Goal: Task Accomplishment & Management: Manage account settings

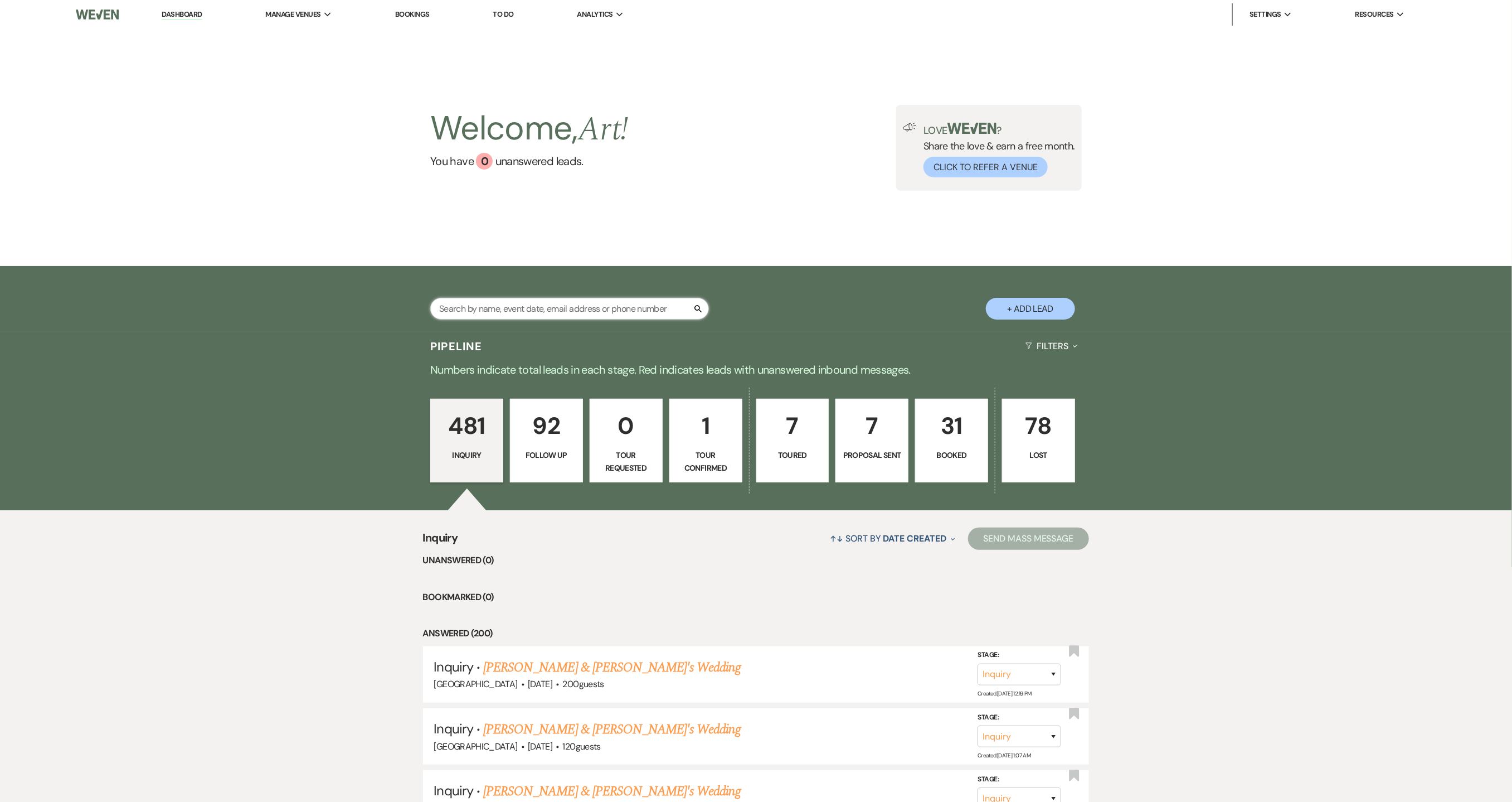
click at [487, 305] on input "text" at bounding box center [570, 308] width 278 height 22
type input "f"
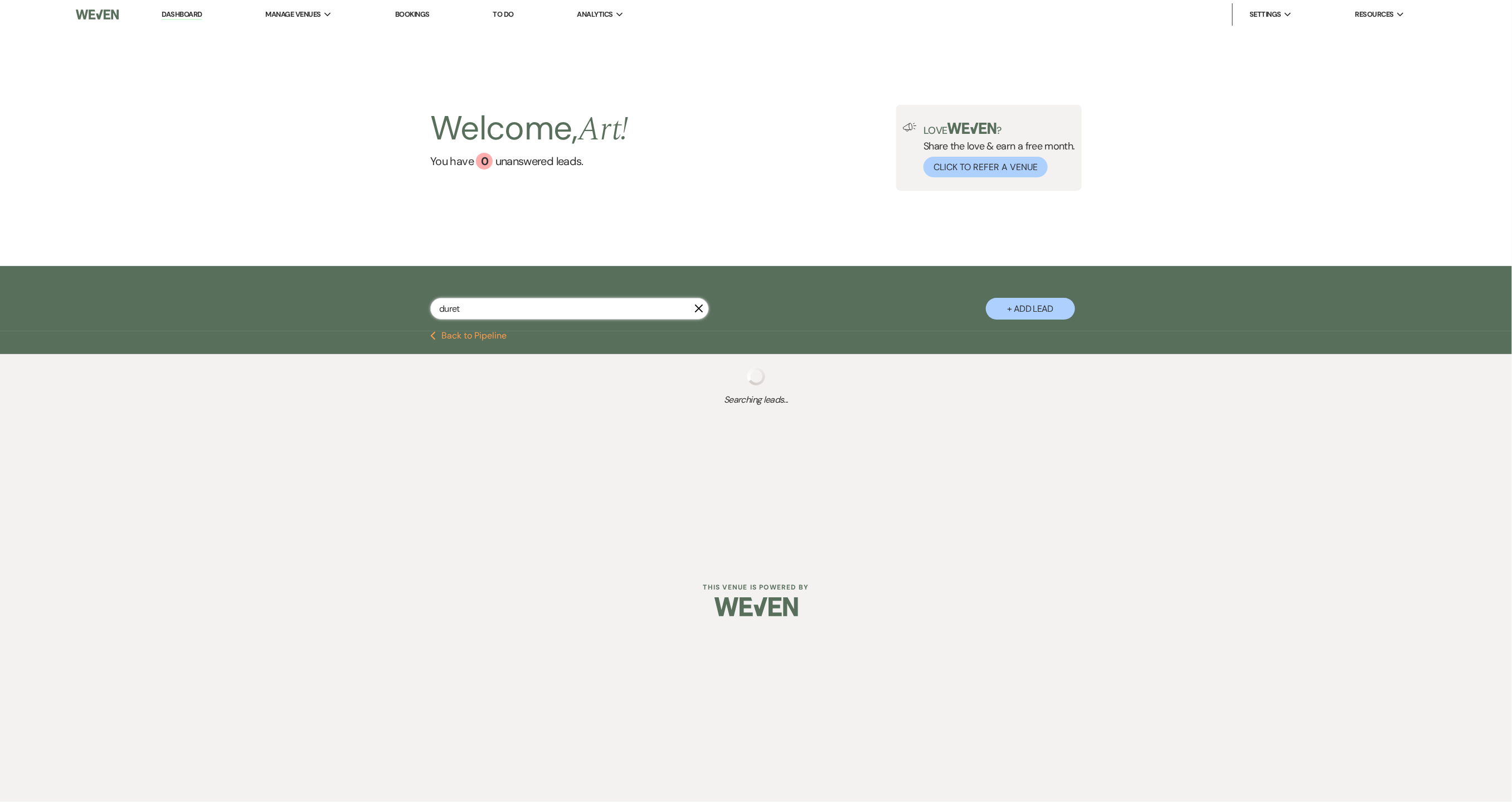
type input "durett"
select select "8"
select select "1"
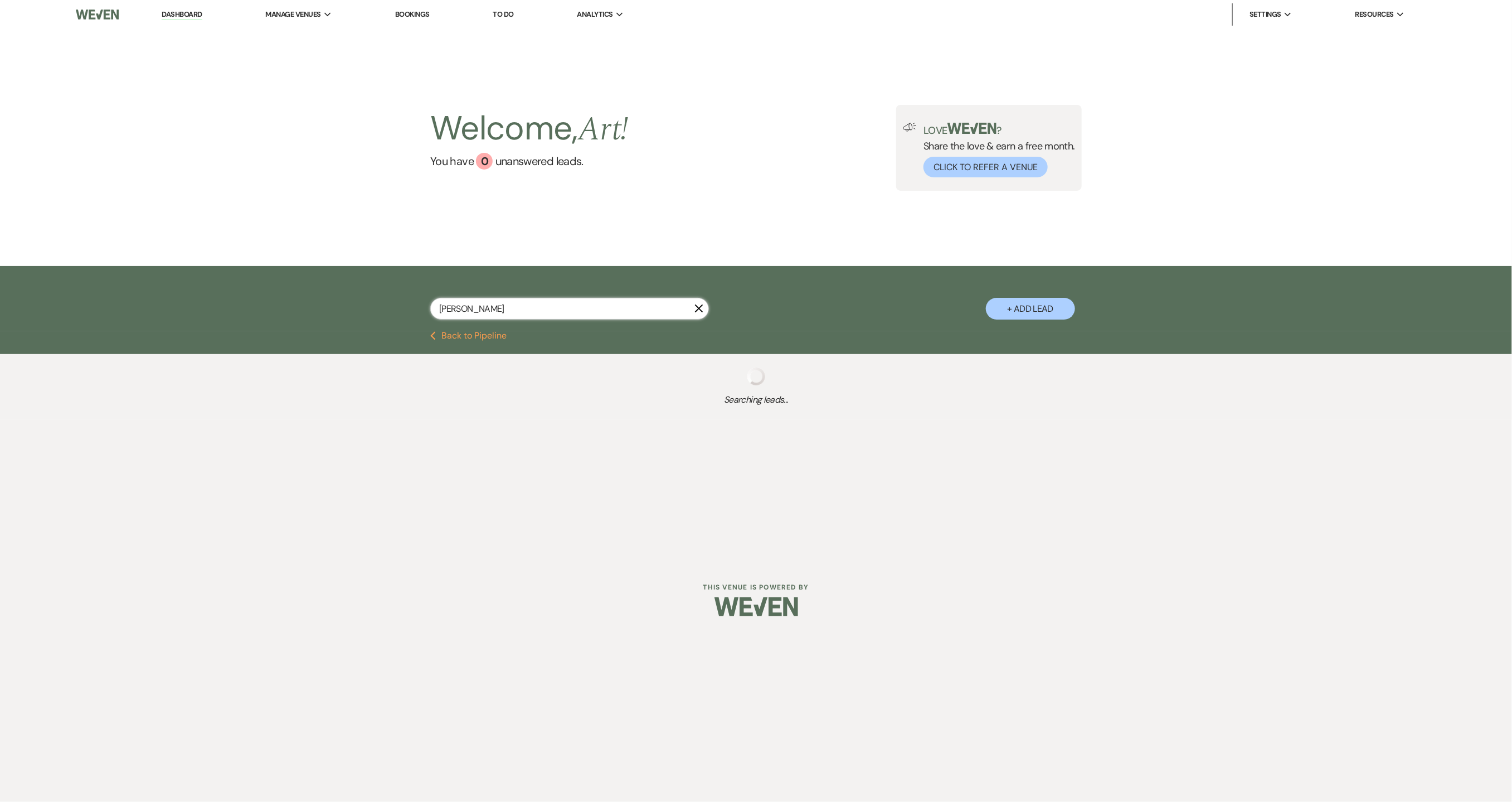
select select "9"
select select "6"
select select "9"
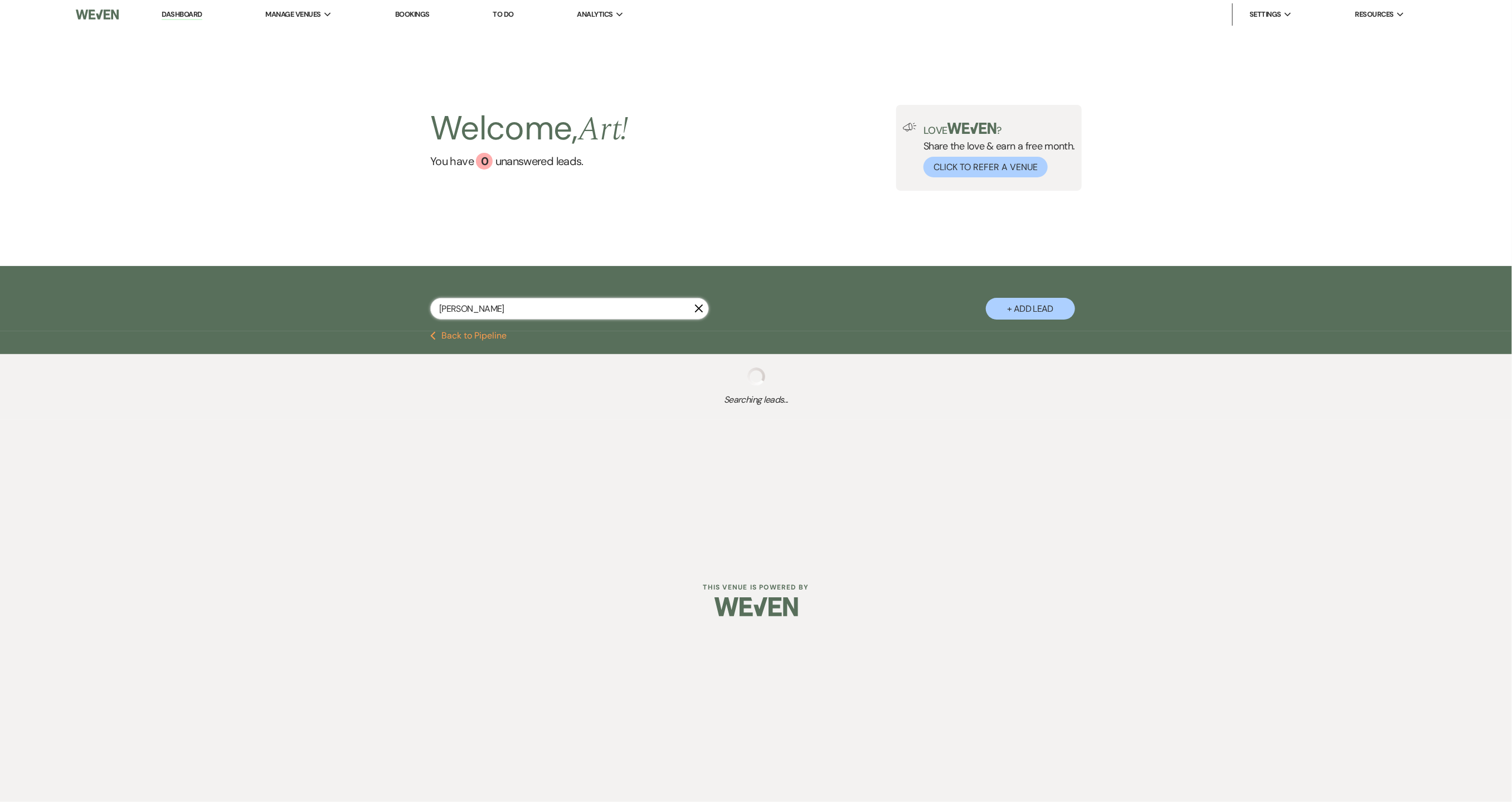
select select "9"
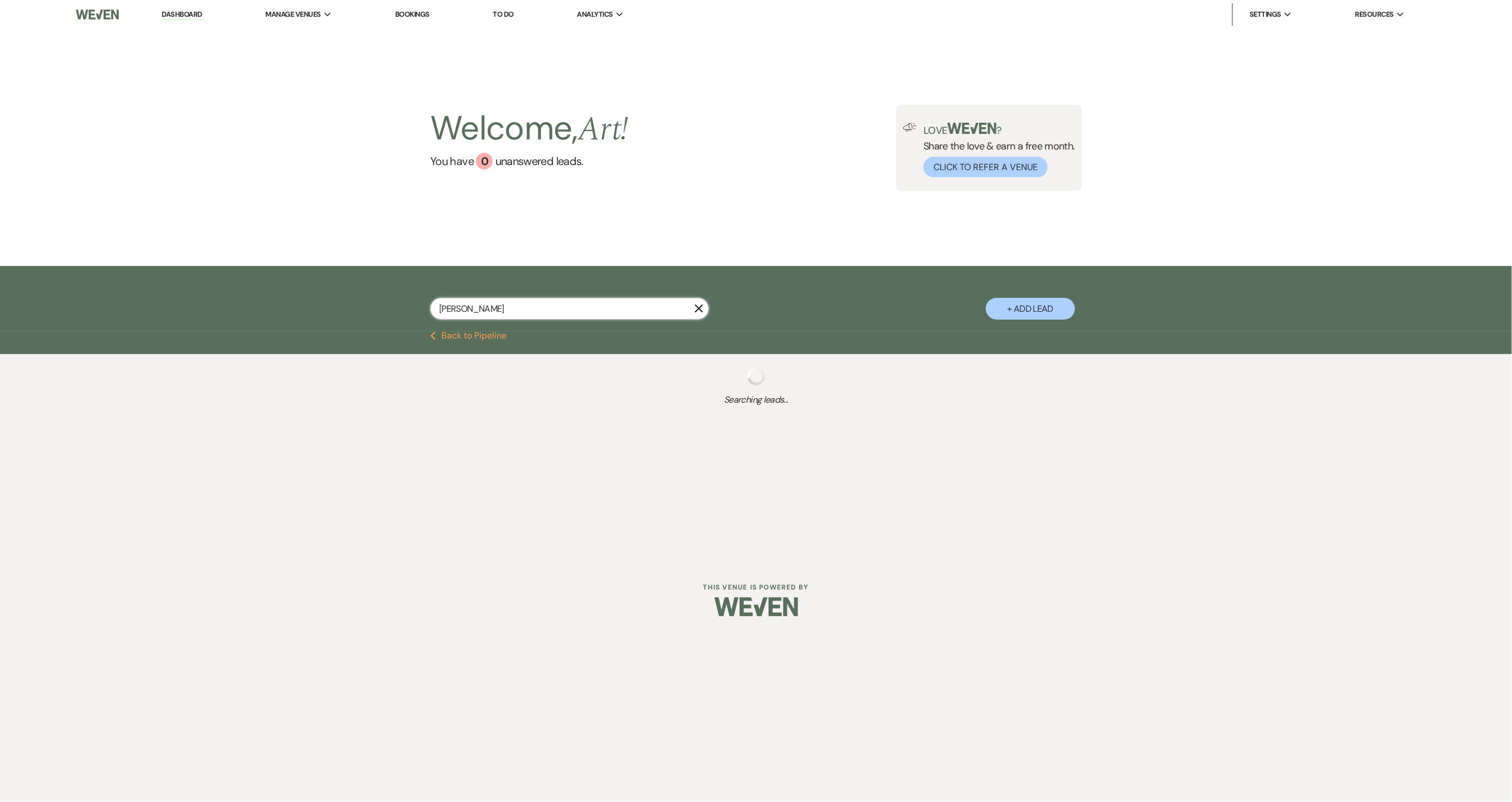
select select "8"
select select "6"
select select "9"
select select "5"
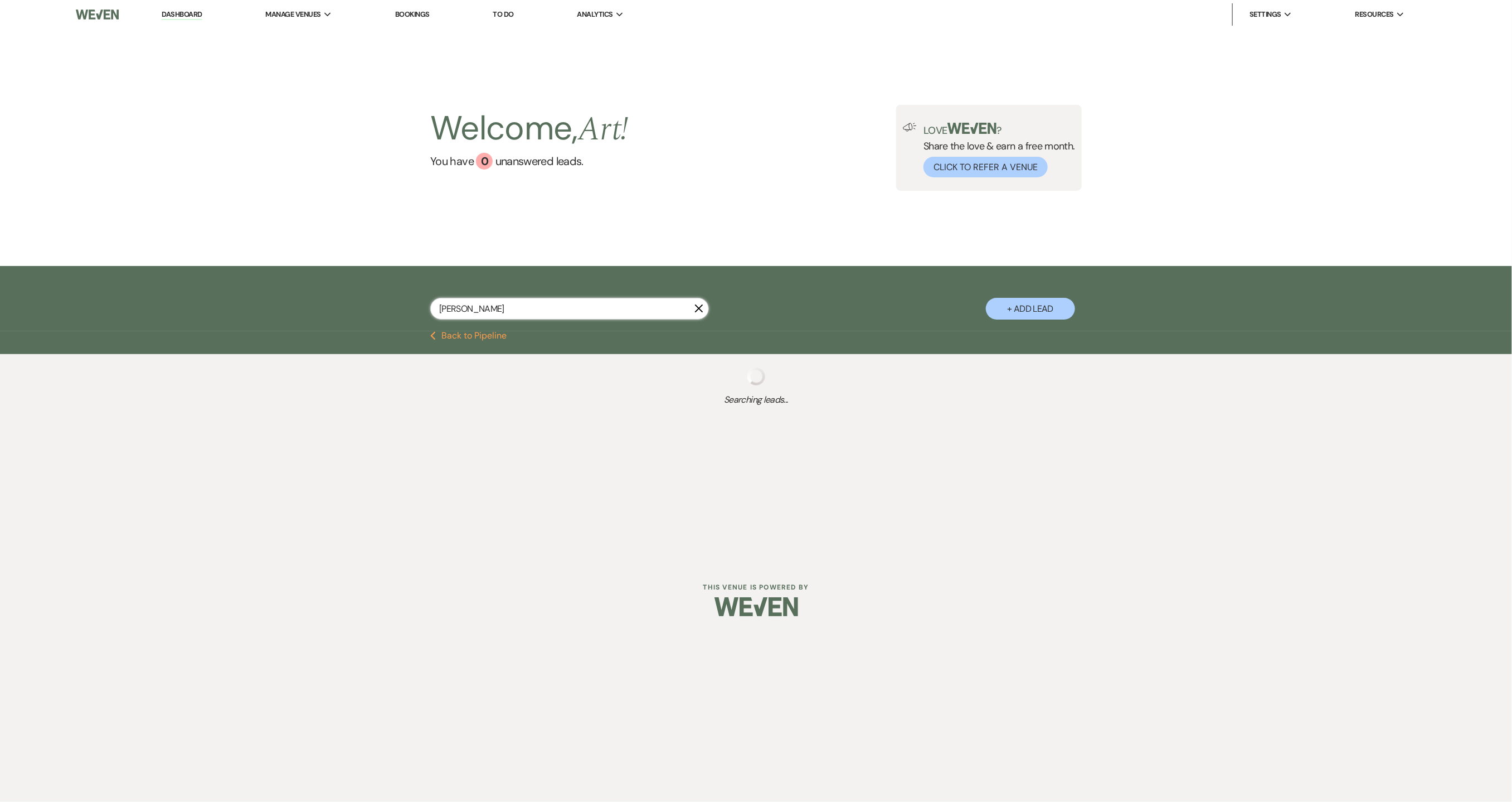
select select "9"
select select "8"
select select "1"
select select "9"
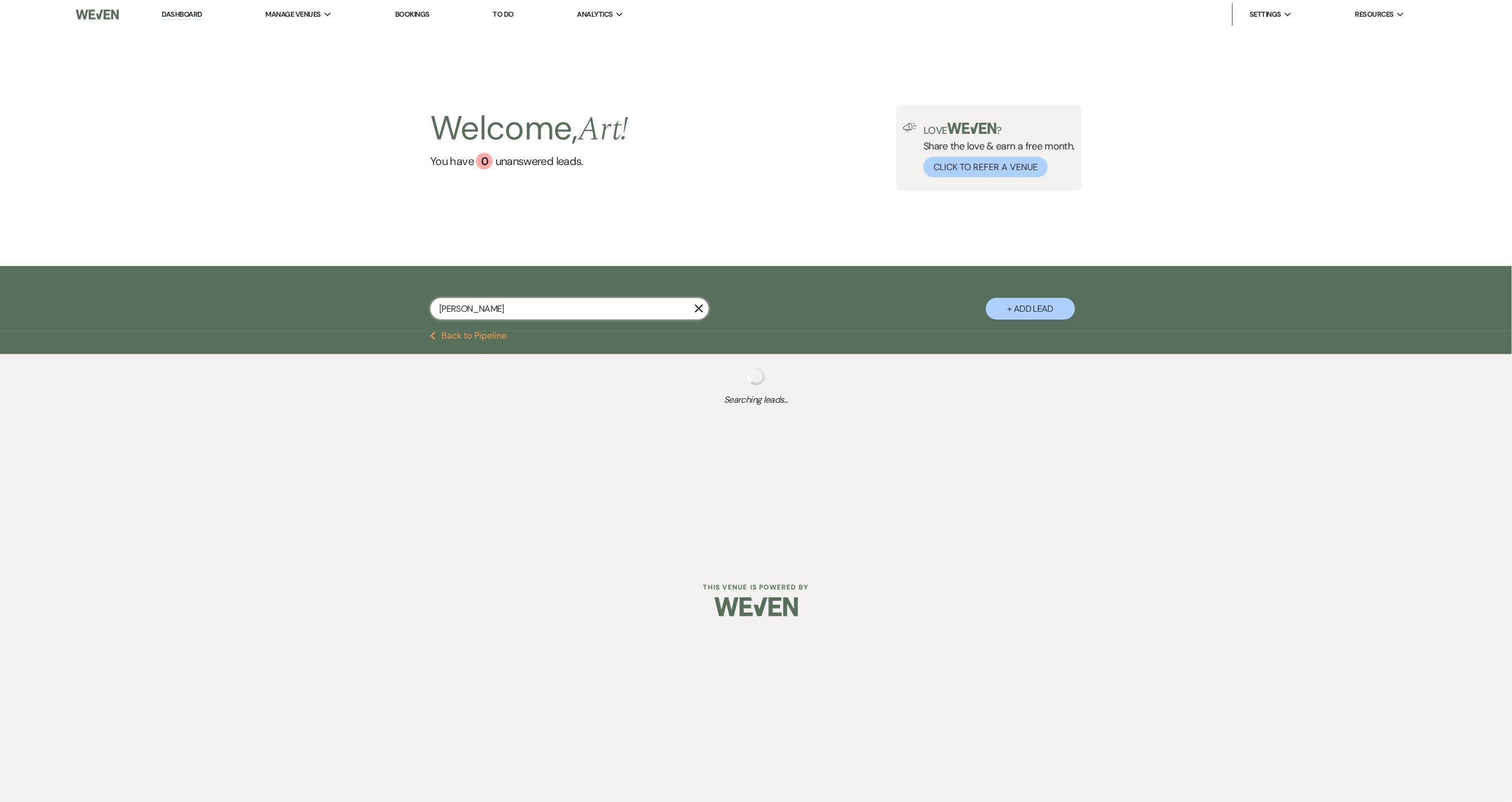
select select "8"
select select "7"
select select "9"
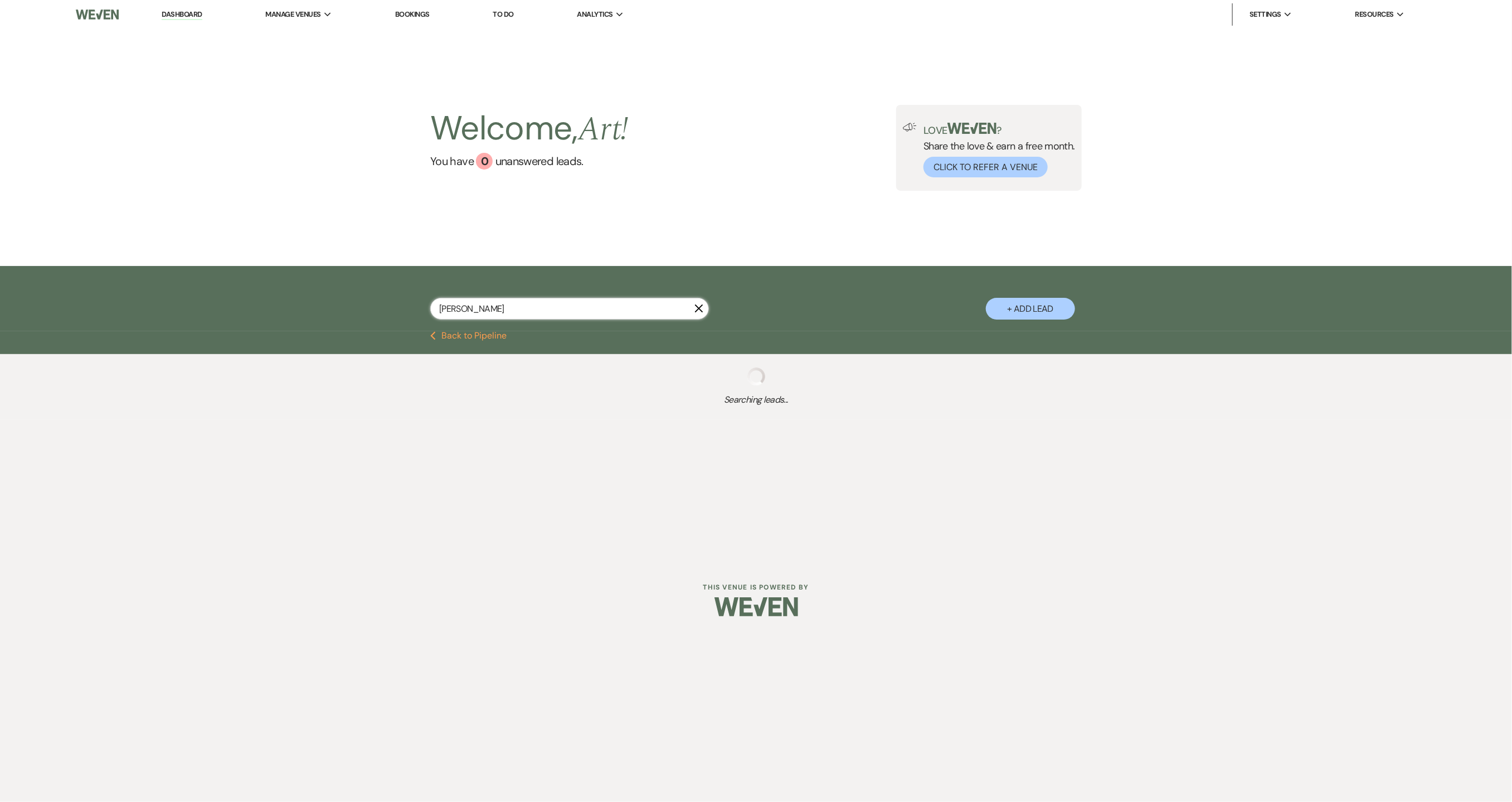
select select "9"
select select "8"
select select "6"
select select "8"
select select "6"
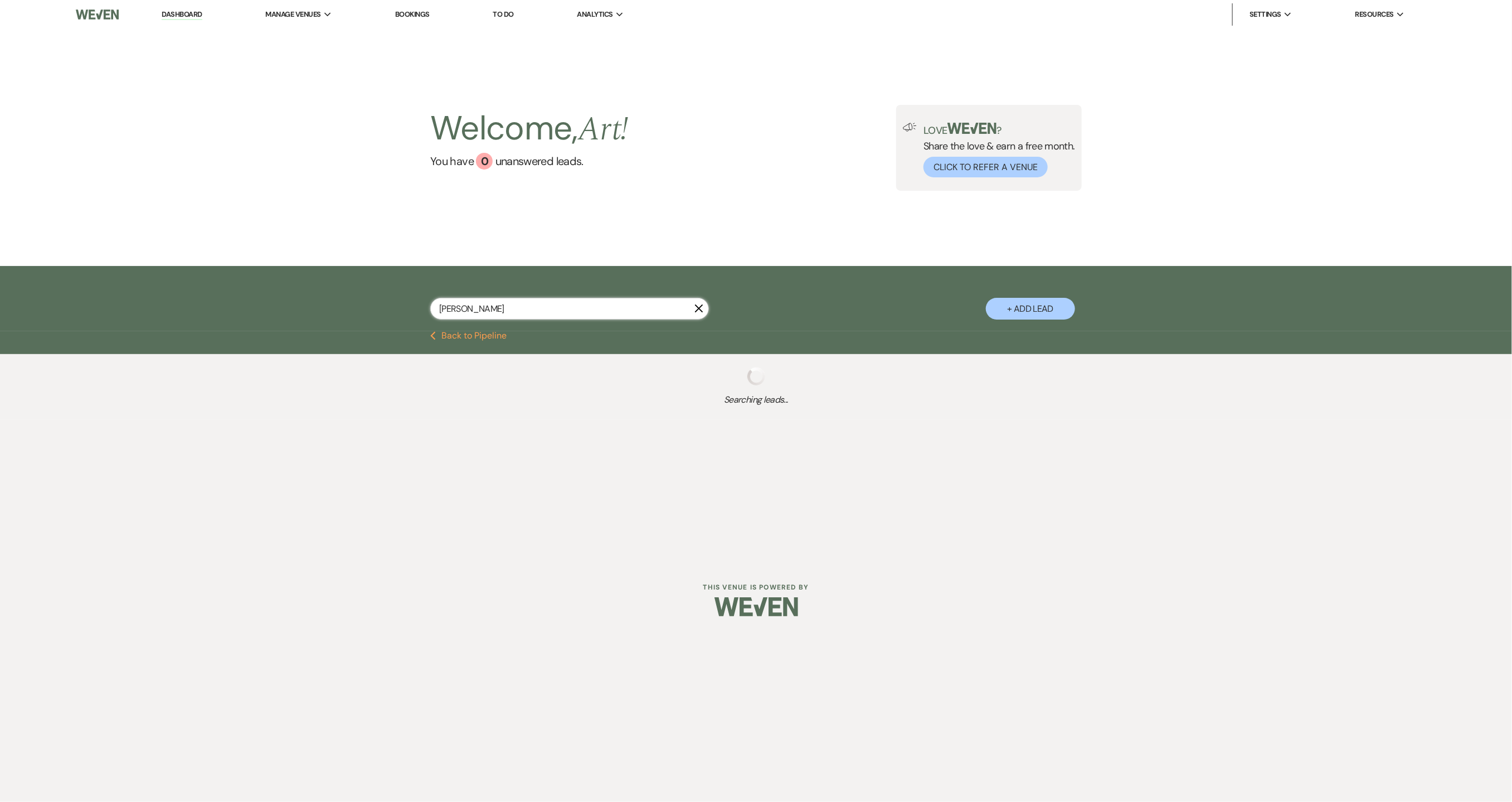
select select "8"
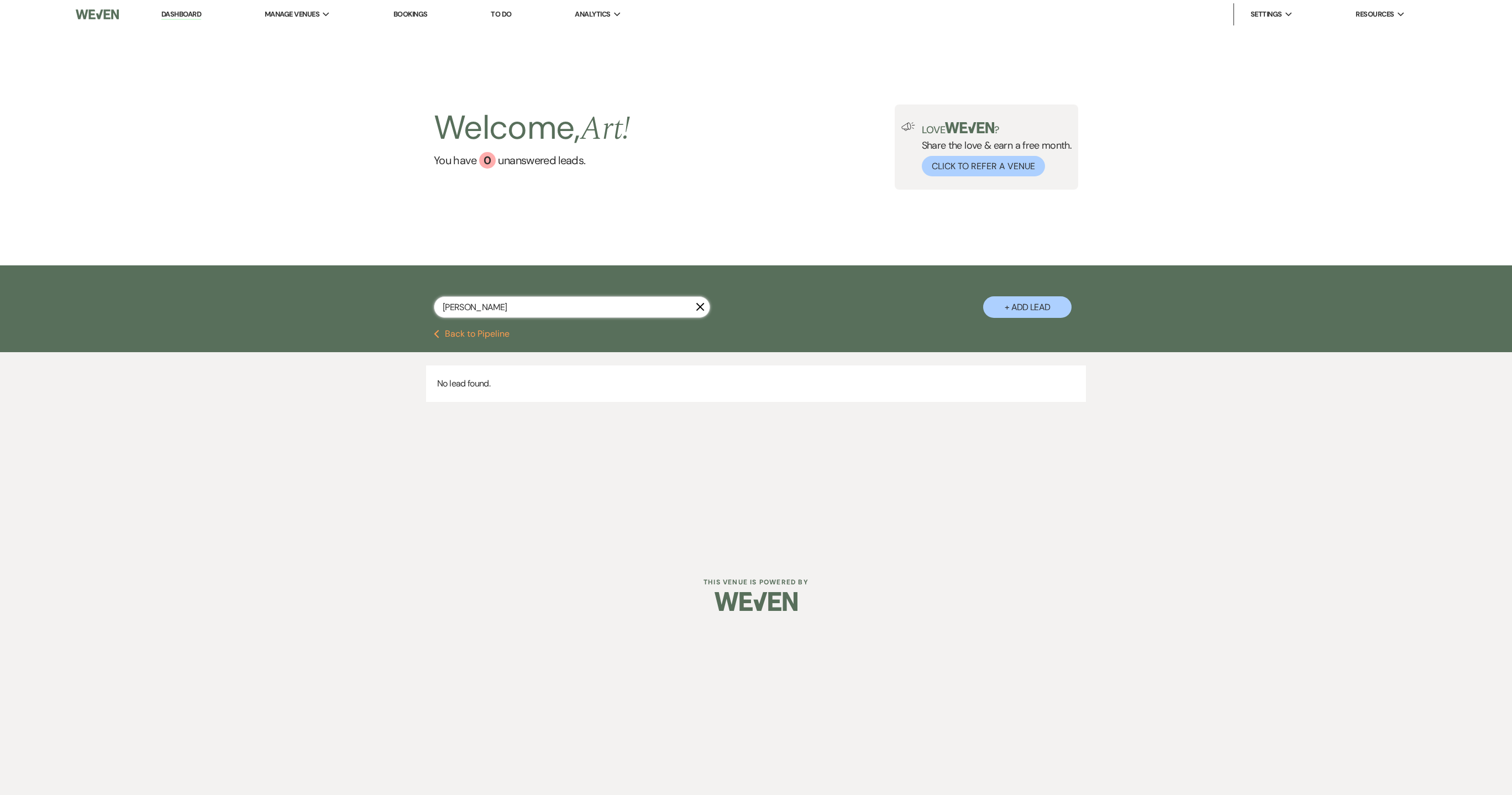
type input "durett"
click at [173, 20] on li "Dashboard" at bounding box center [181, 14] width 51 height 22
click at [173, 8] on li "Dashboard" at bounding box center [181, 14] width 51 height 22
click at [173, 13] on link "Dashboard" at bounding box center [181, 15] width 40 height 11
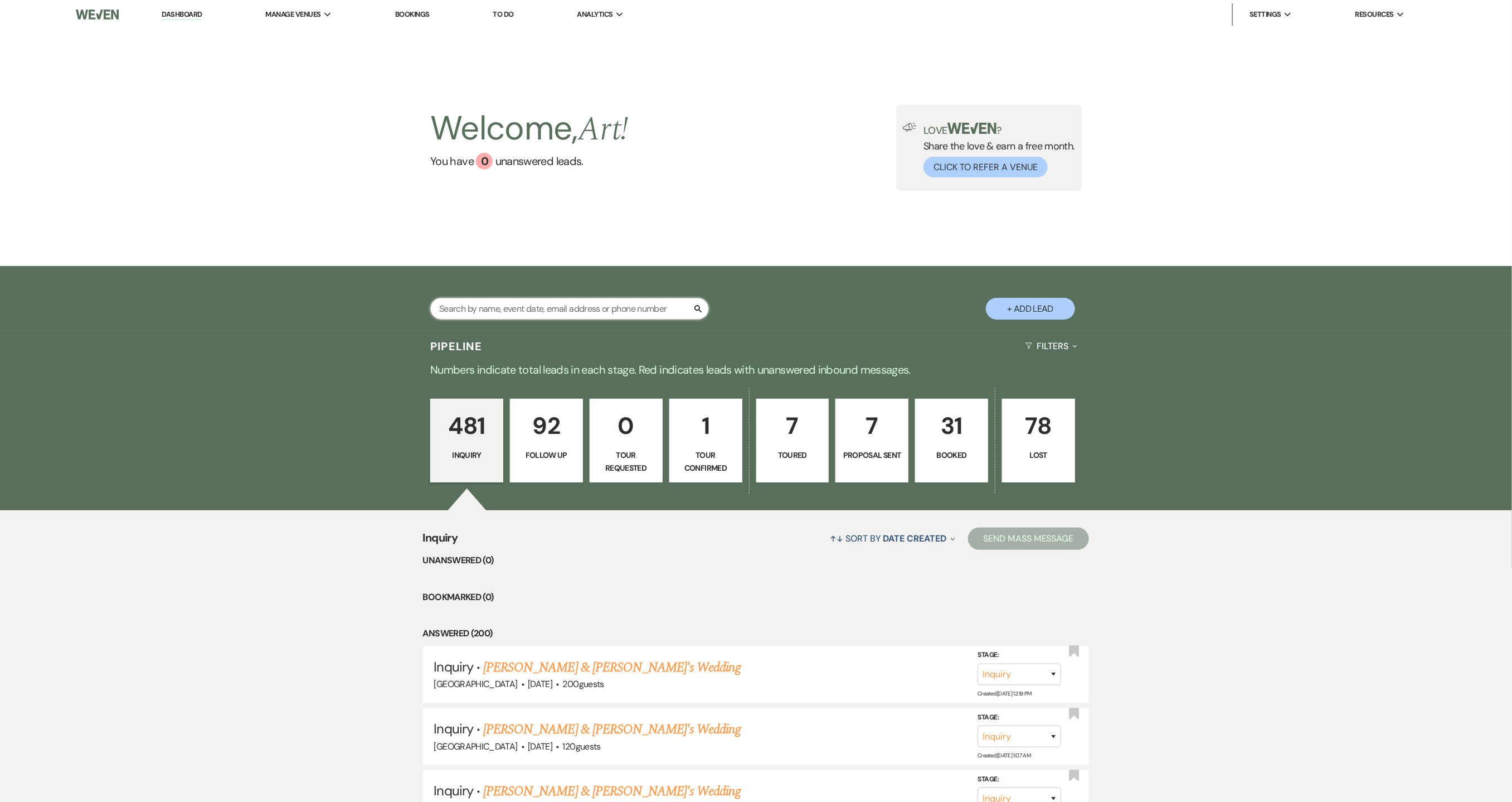
click at [562, 312] on input "text" at bounding box center [570, 308] width 278 height 22
type input "TAR"
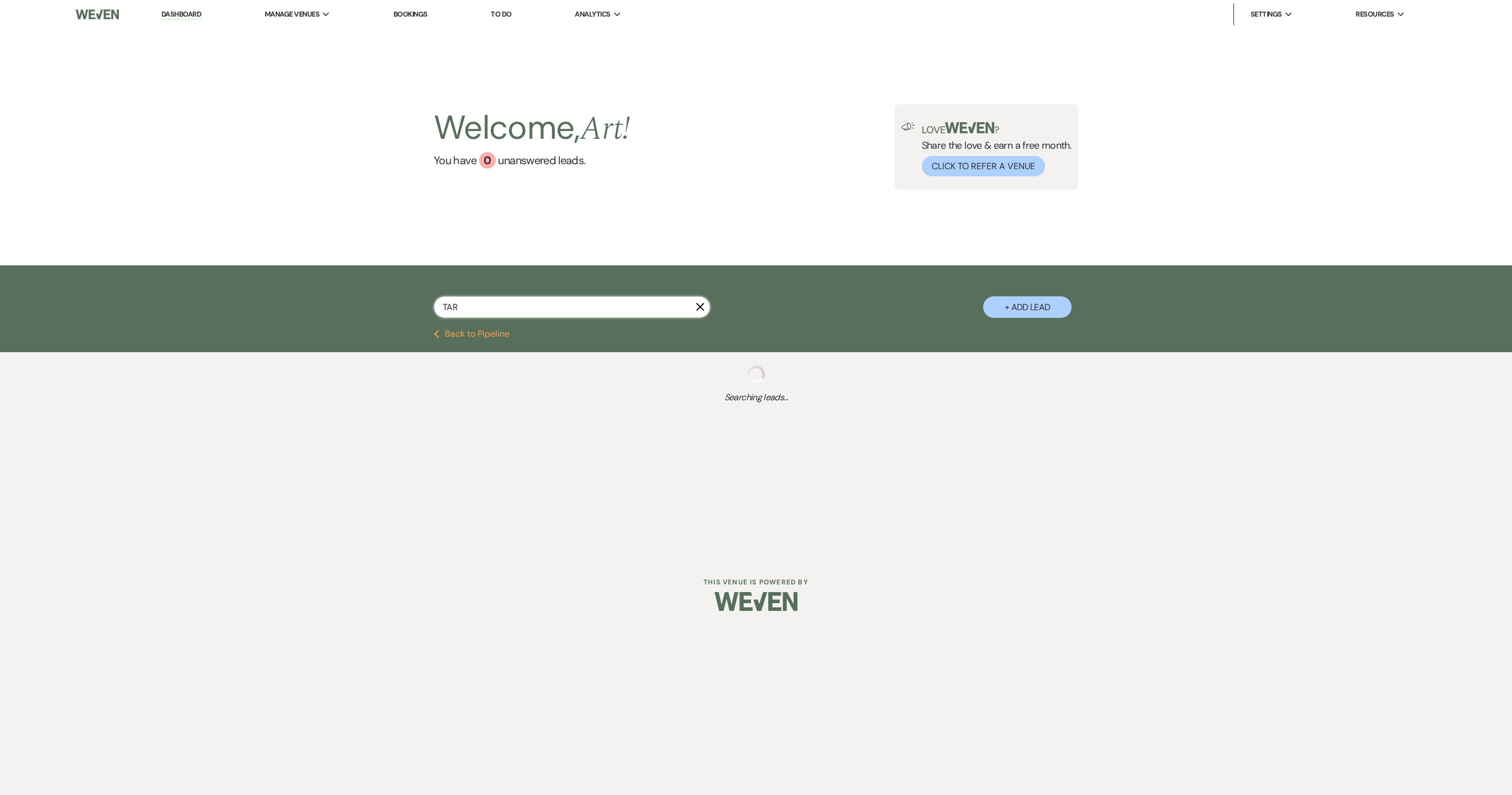
select select "5"
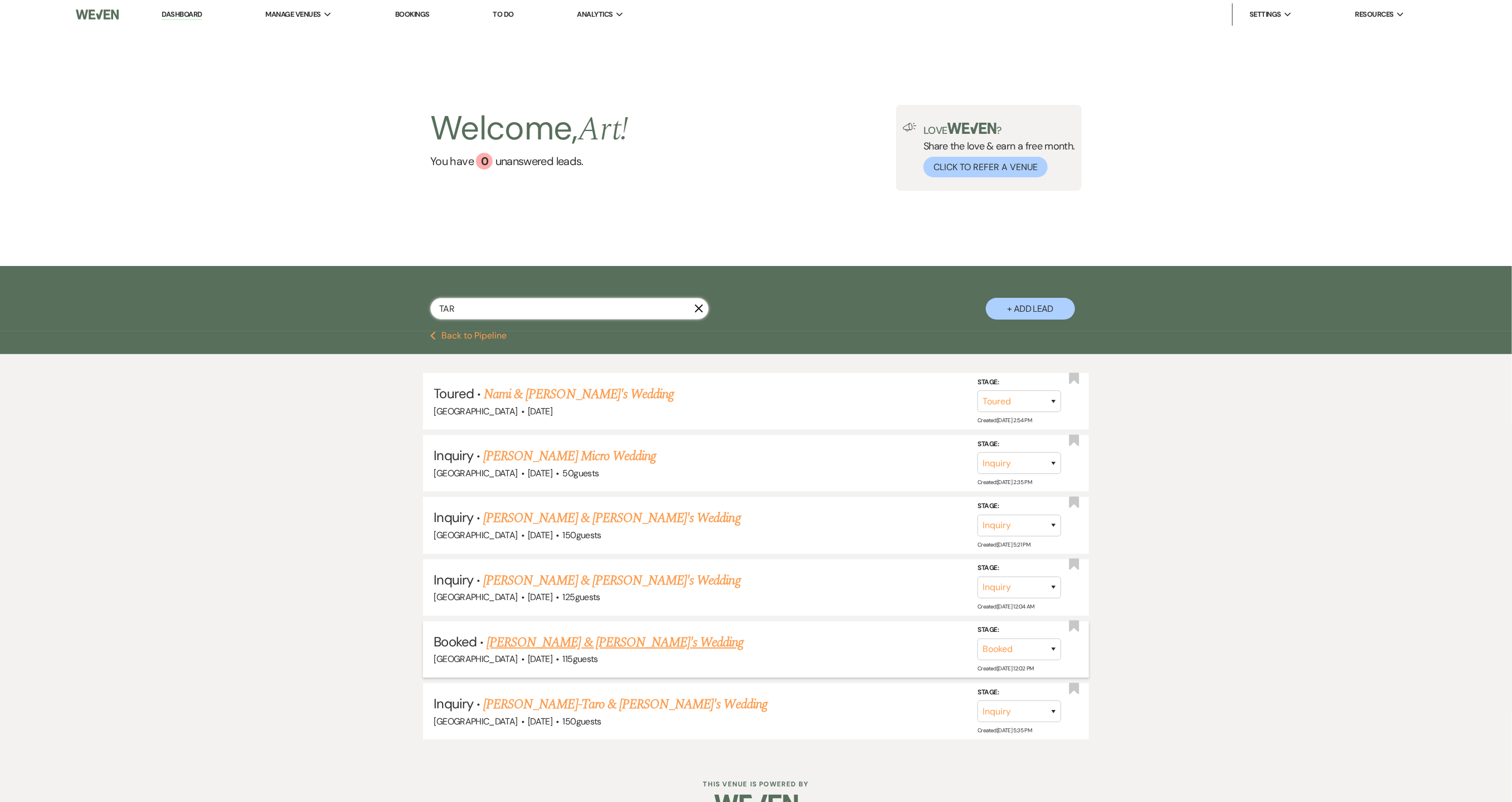
type input "TAR"
click at [572, 641] on link "[PERSON_NAME] & [PERSON_NAME]'s Wedding" at bounding box center [615, 642] width 258 height 20
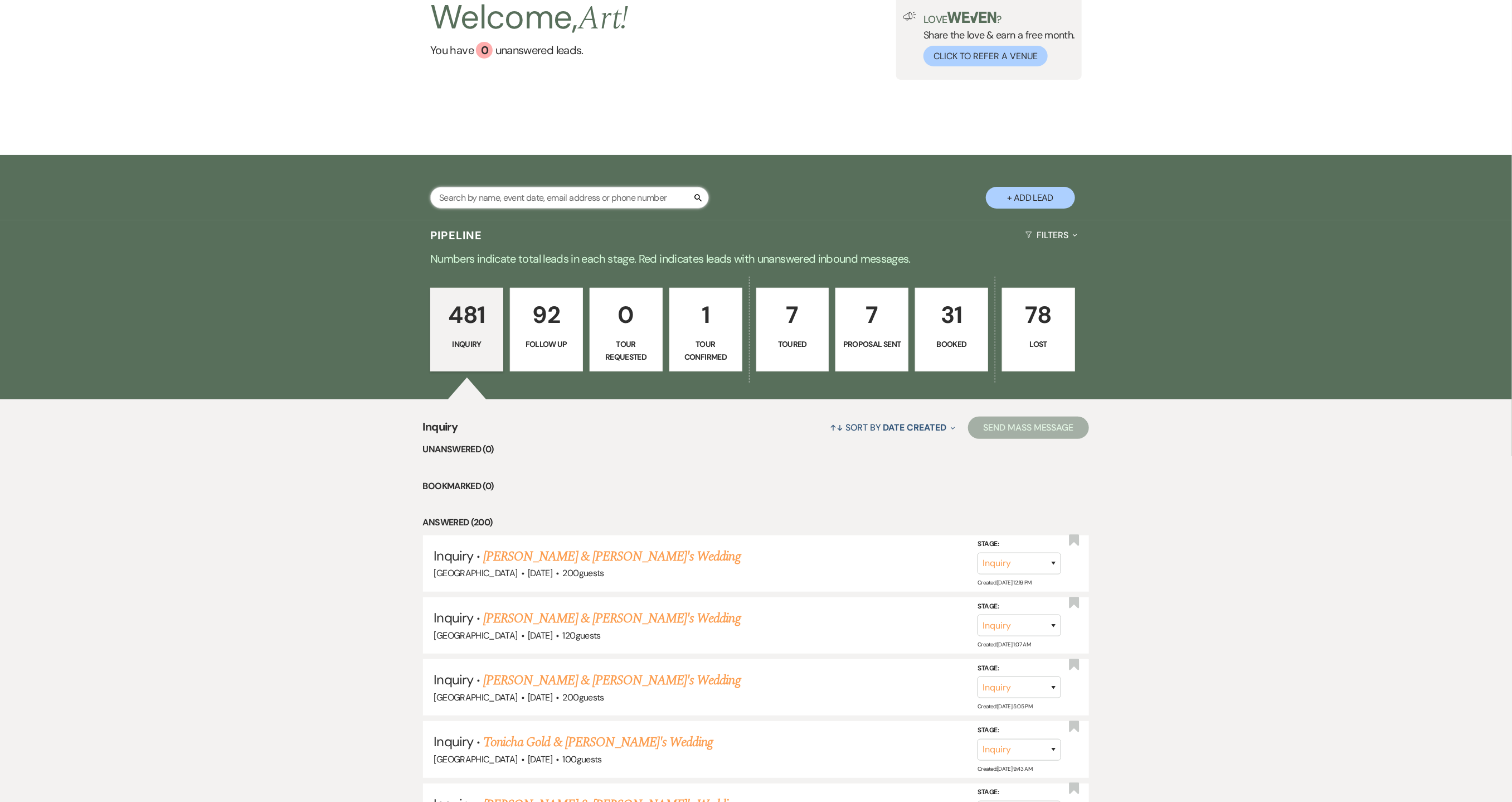
click at [488, 192] on input "text" at bounding box center [570, 198] width 278 height 22
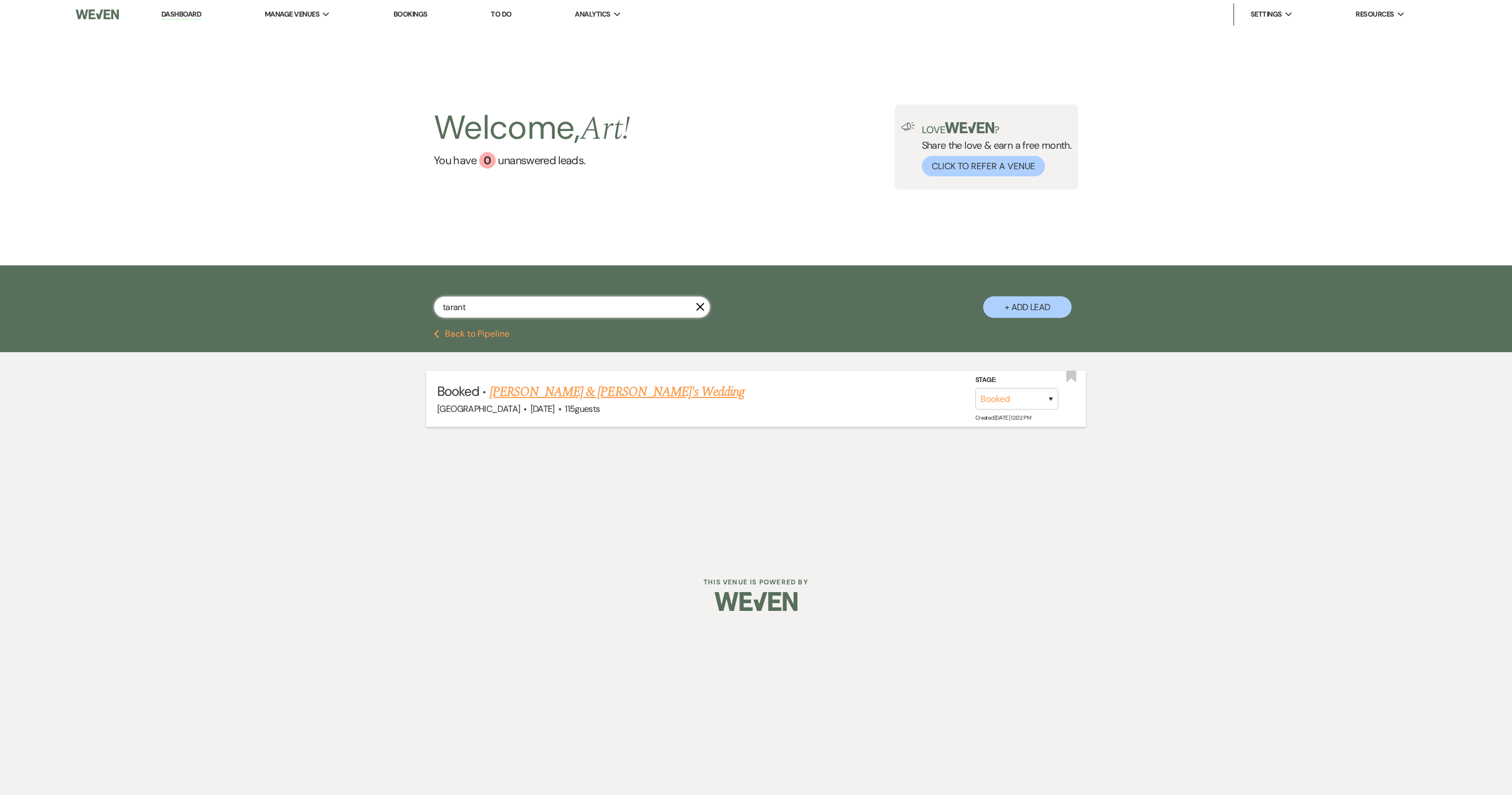
type input "tarant"
click at [557, 387] on link "[PERSON_NAME] & [PERSON_NAME]'s Wedding" at bounding box center [617, 392] width 255 height 20
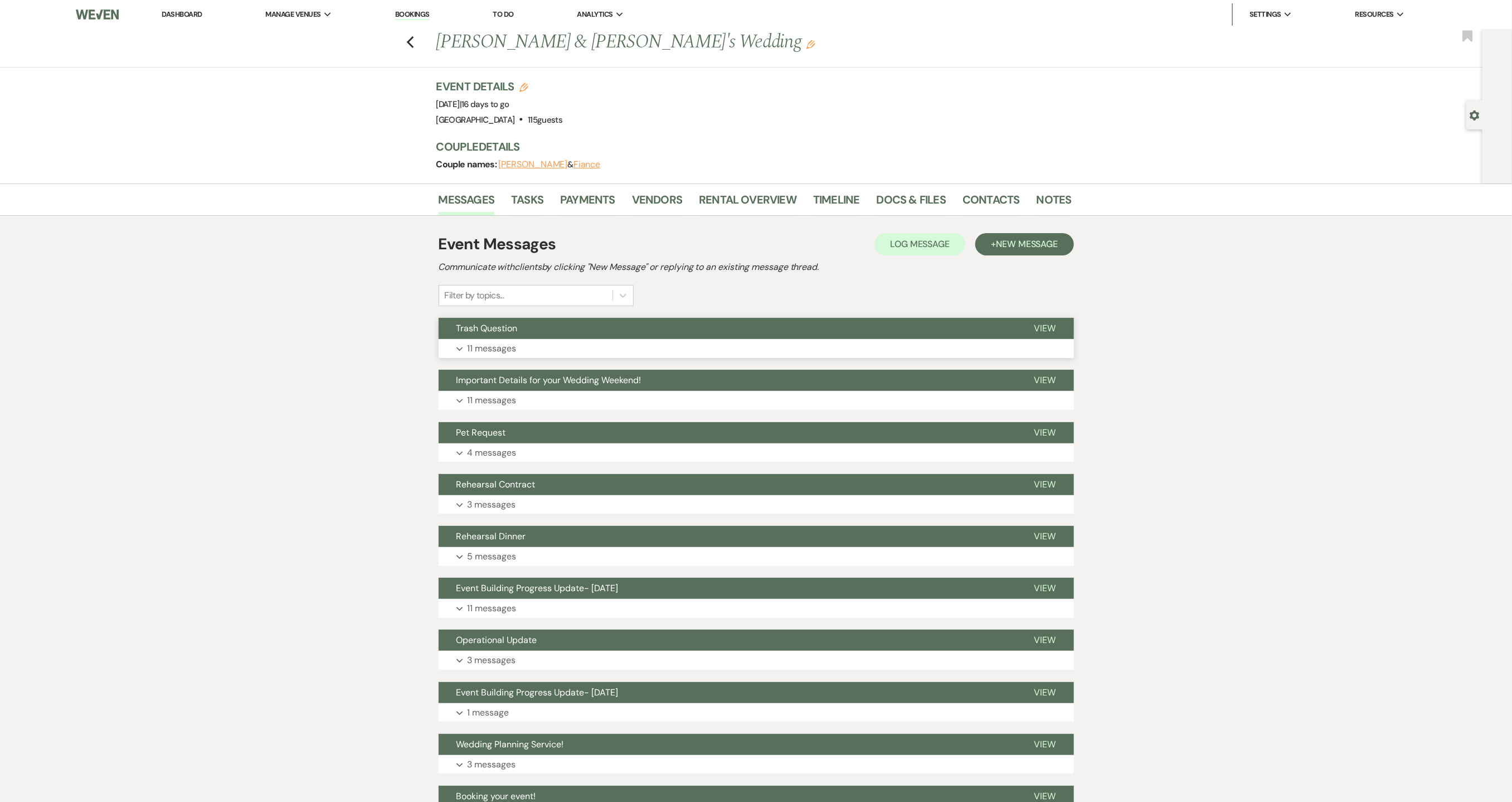
click at [497, 352] on p "11 messages" at bounding box center [492, 349] width 49 height 15
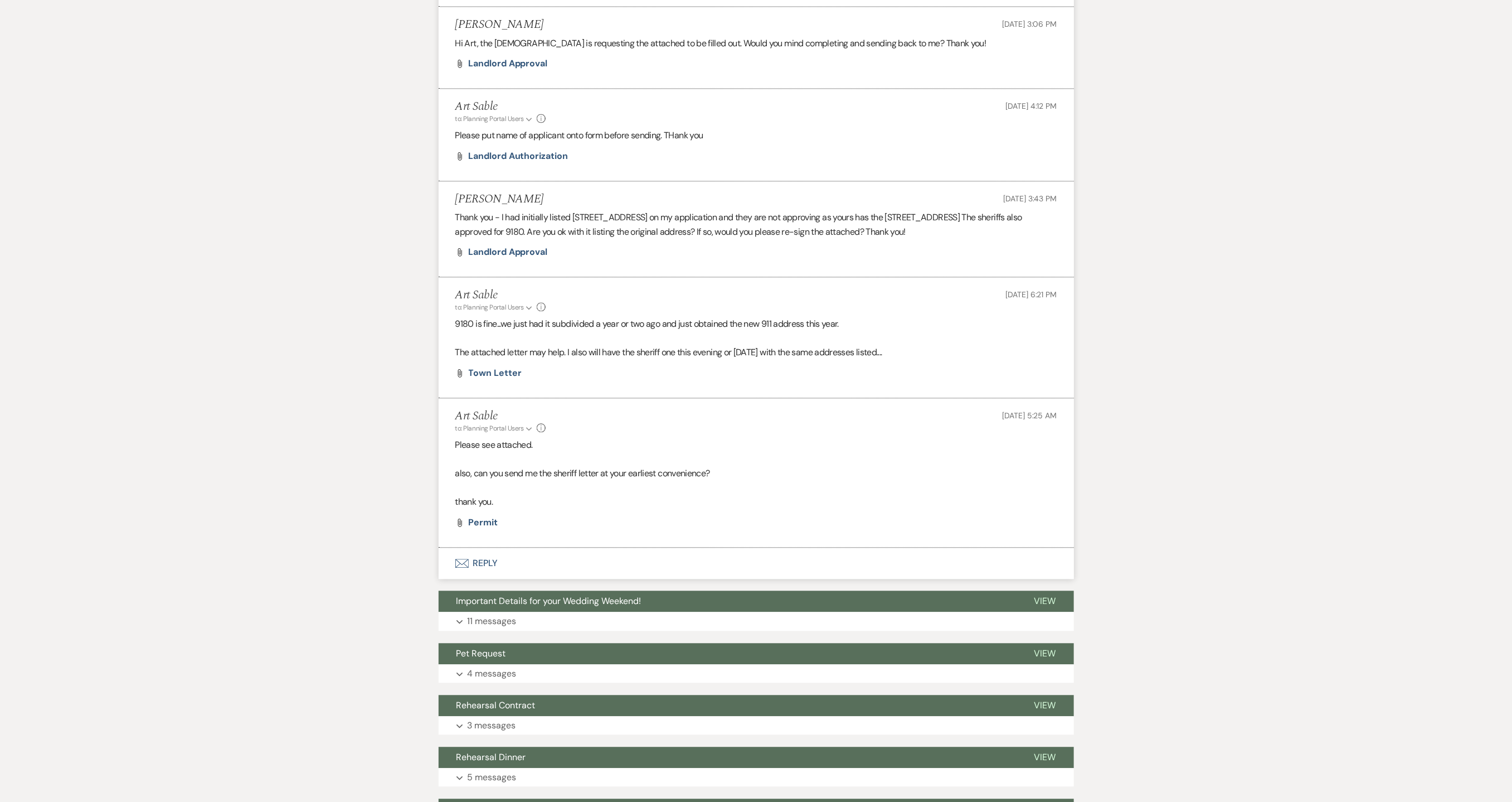
scroll to position [1698, 0]
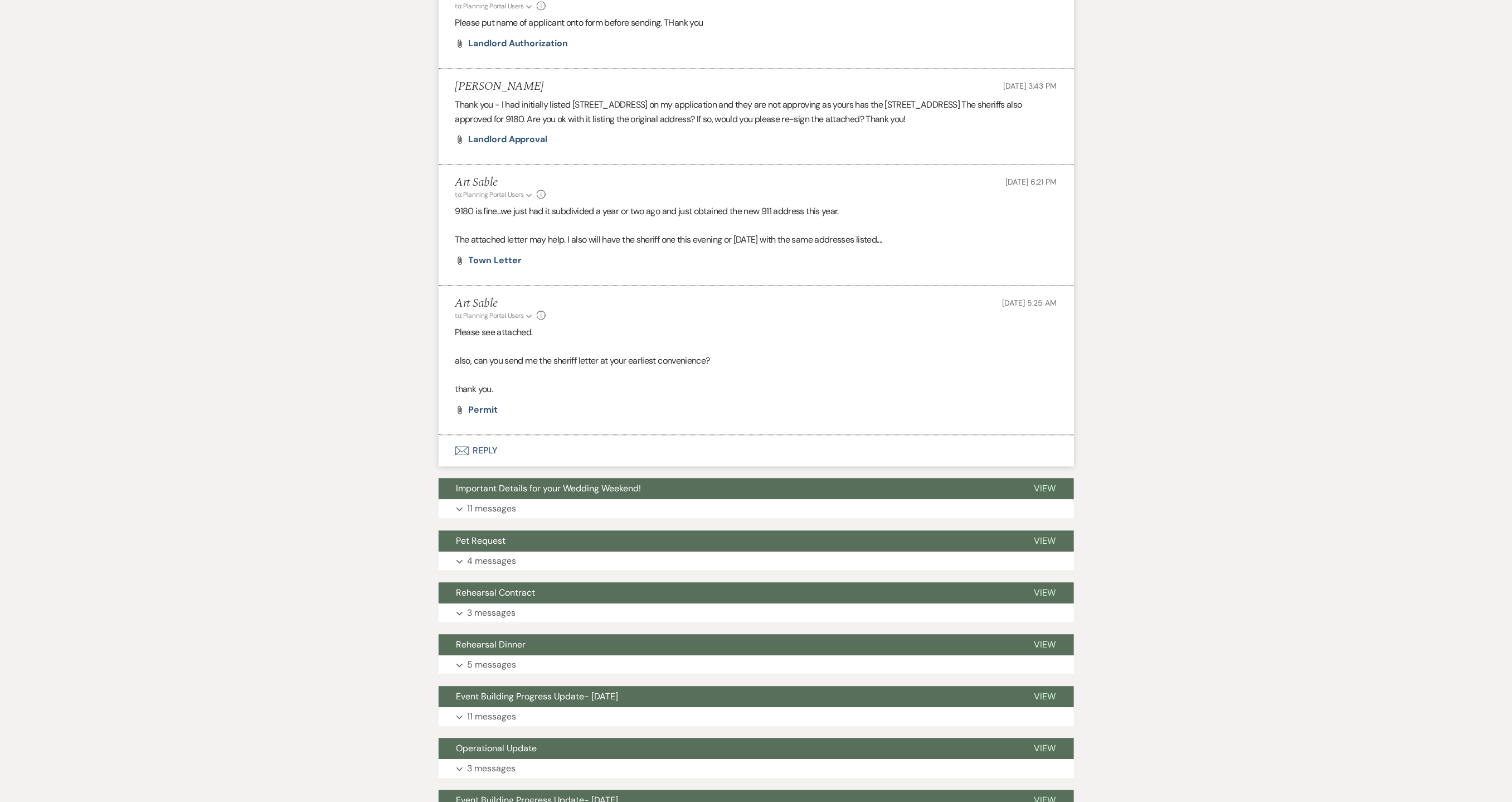
click at [983, 335] on p "Please see attached." at bounding box center [756, 332] width 602 height 15
click at [773, 256] on li "Art Sable to: Planning Portal Users Expand Info [DATE] 6:21 PM 9180 is fine...w…" at bounding box center [756, 225] width 635 height 121
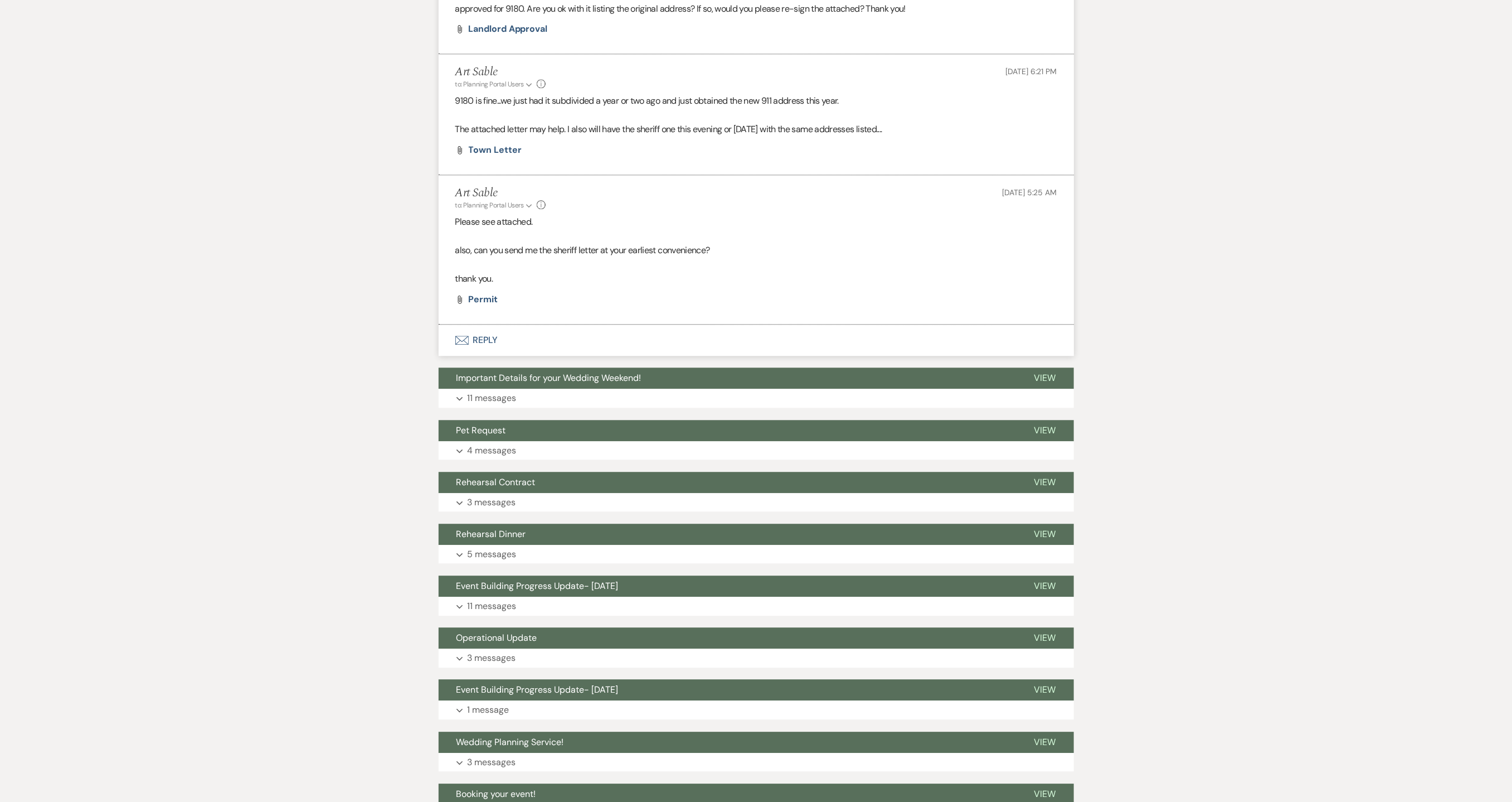
scroll to position [1810, 0]
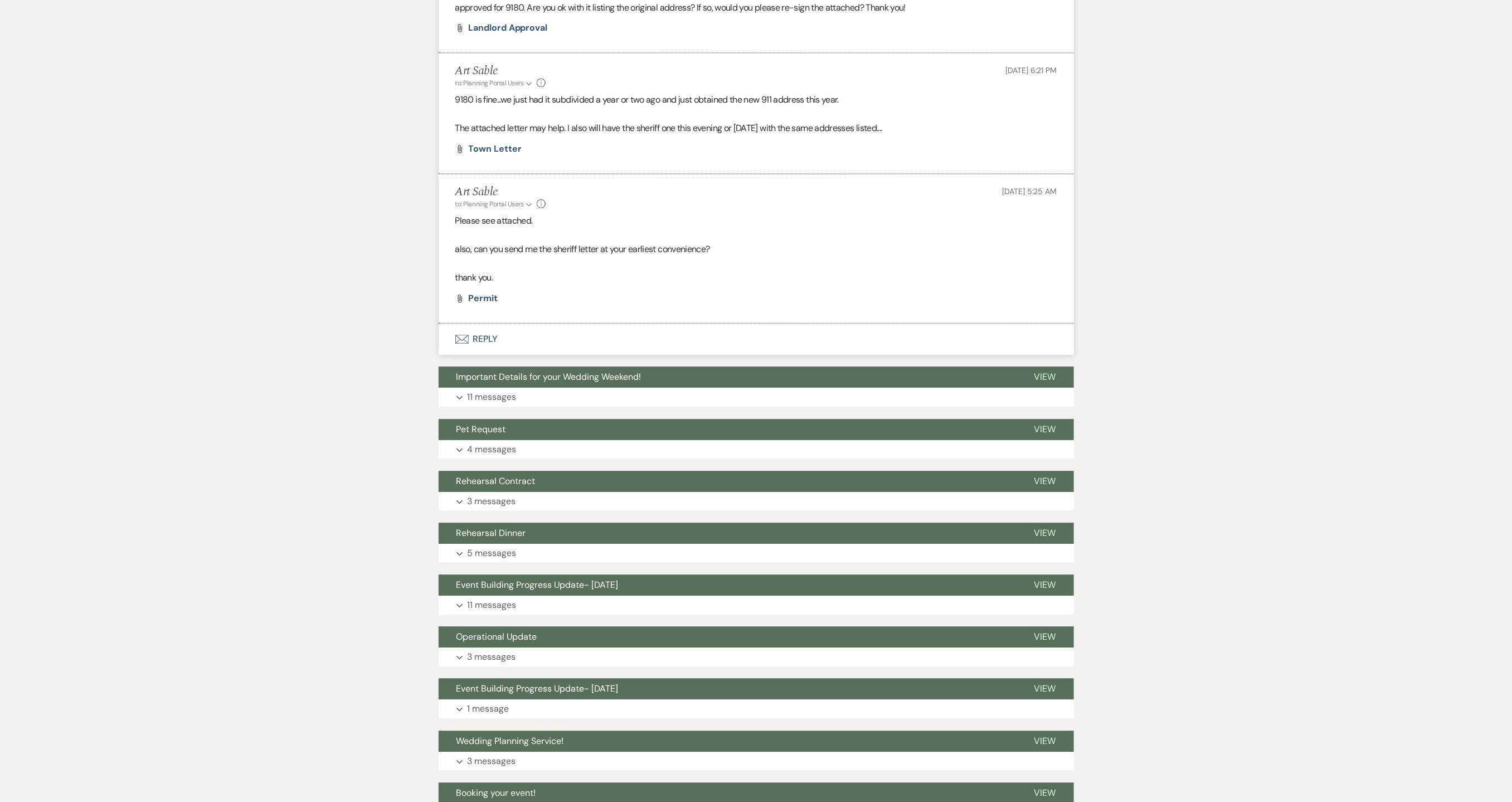
click at [800, 252] on p "also, can you send me the sheriff letter at your earliest convenience?" at bounding box center [756, 249] width 602 height 15
click at [576, 251] on p "also, can you send me the sheriff letter at your earliest convenience?" at bounding box center [756, 249] width 602 height 15
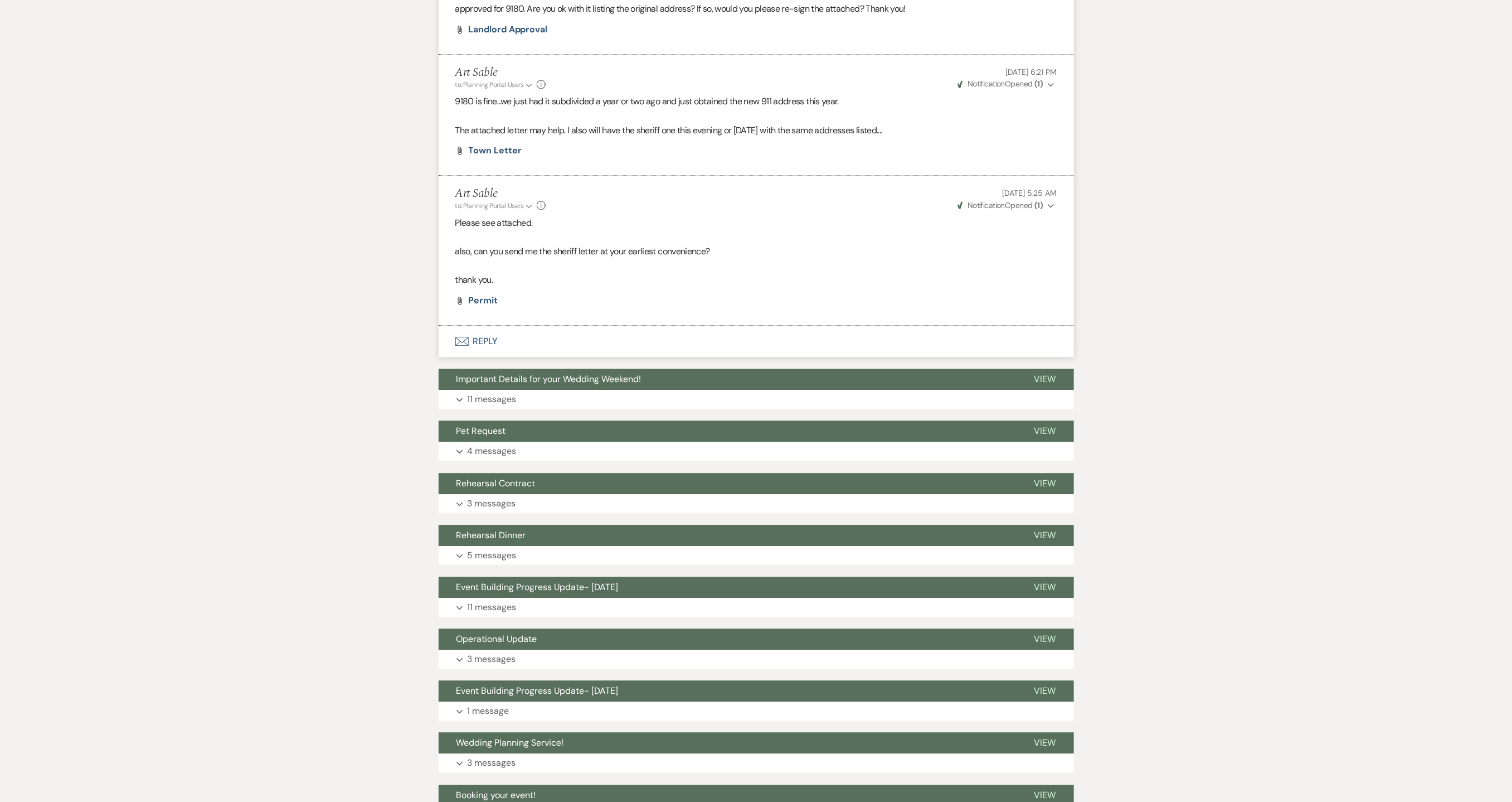
scroll to position [1811, 0]
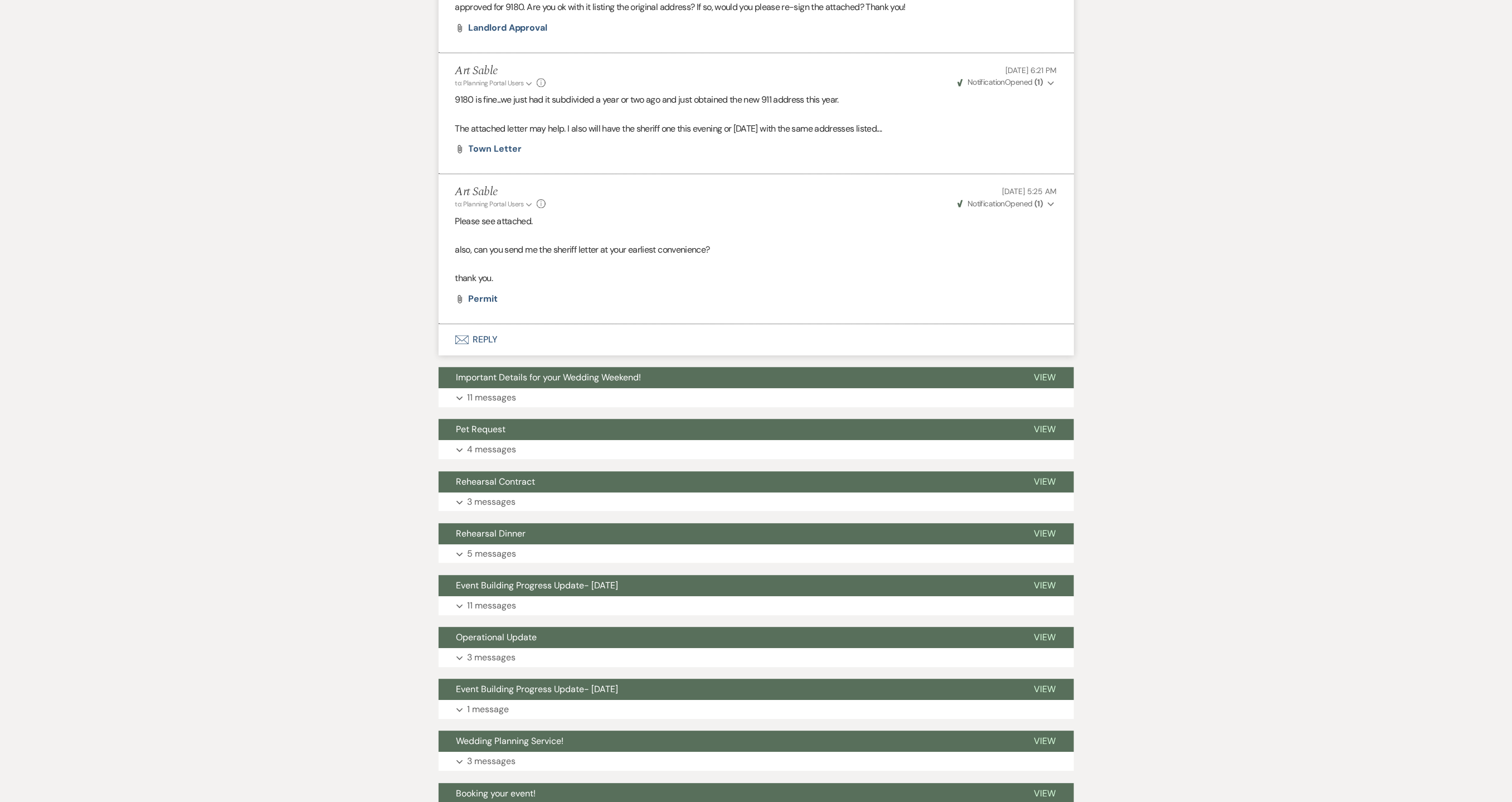
click at [1041, 206] on strong "( 1 )" at bounding box center [1038, 204] width 8 height 10
click at [1032, 87] on span "Weven Check Notification Opened ( 1 )" at bounding box center [1000, 82] width 86 height 10
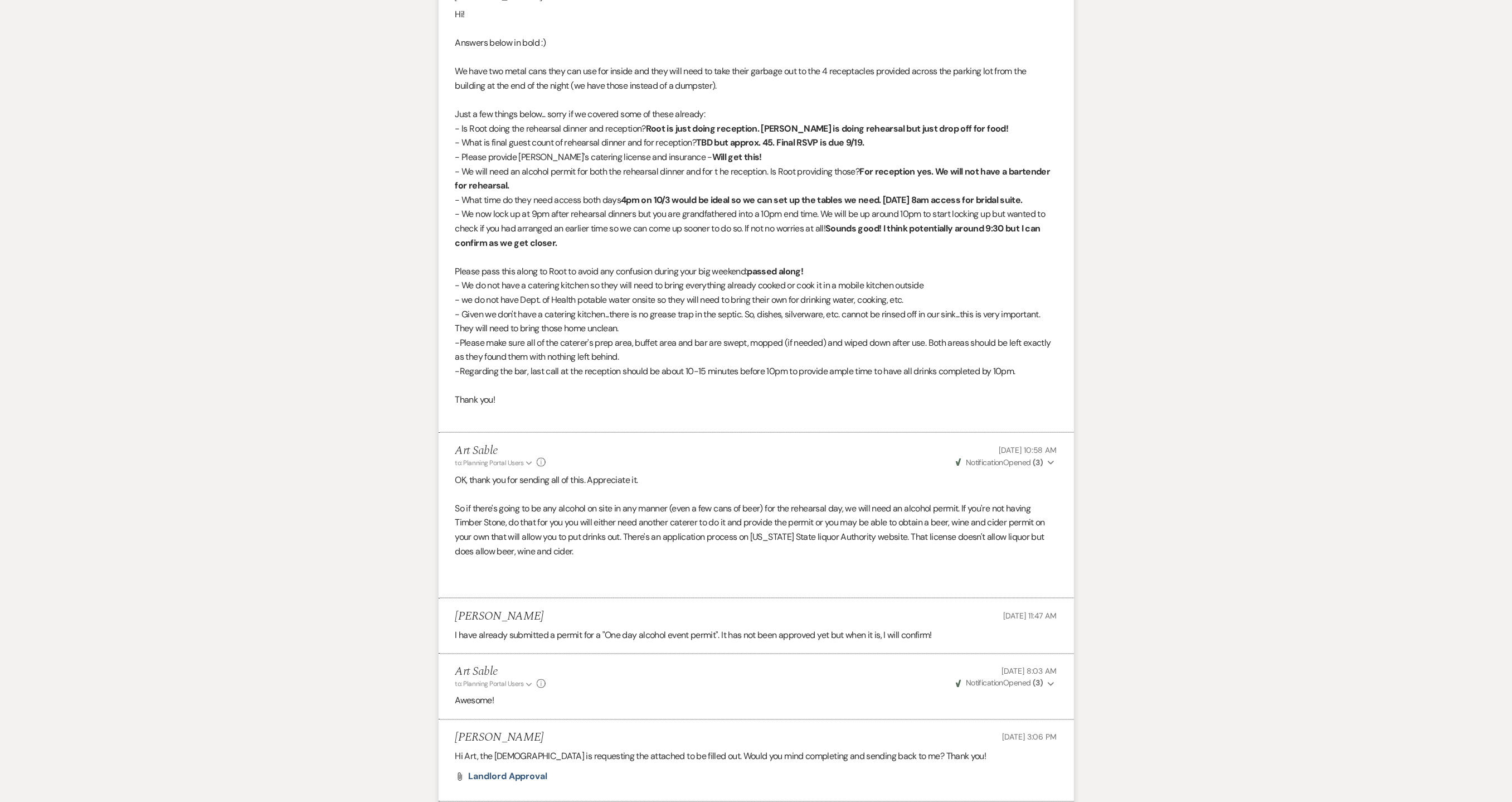
scroll to position [0, 0]
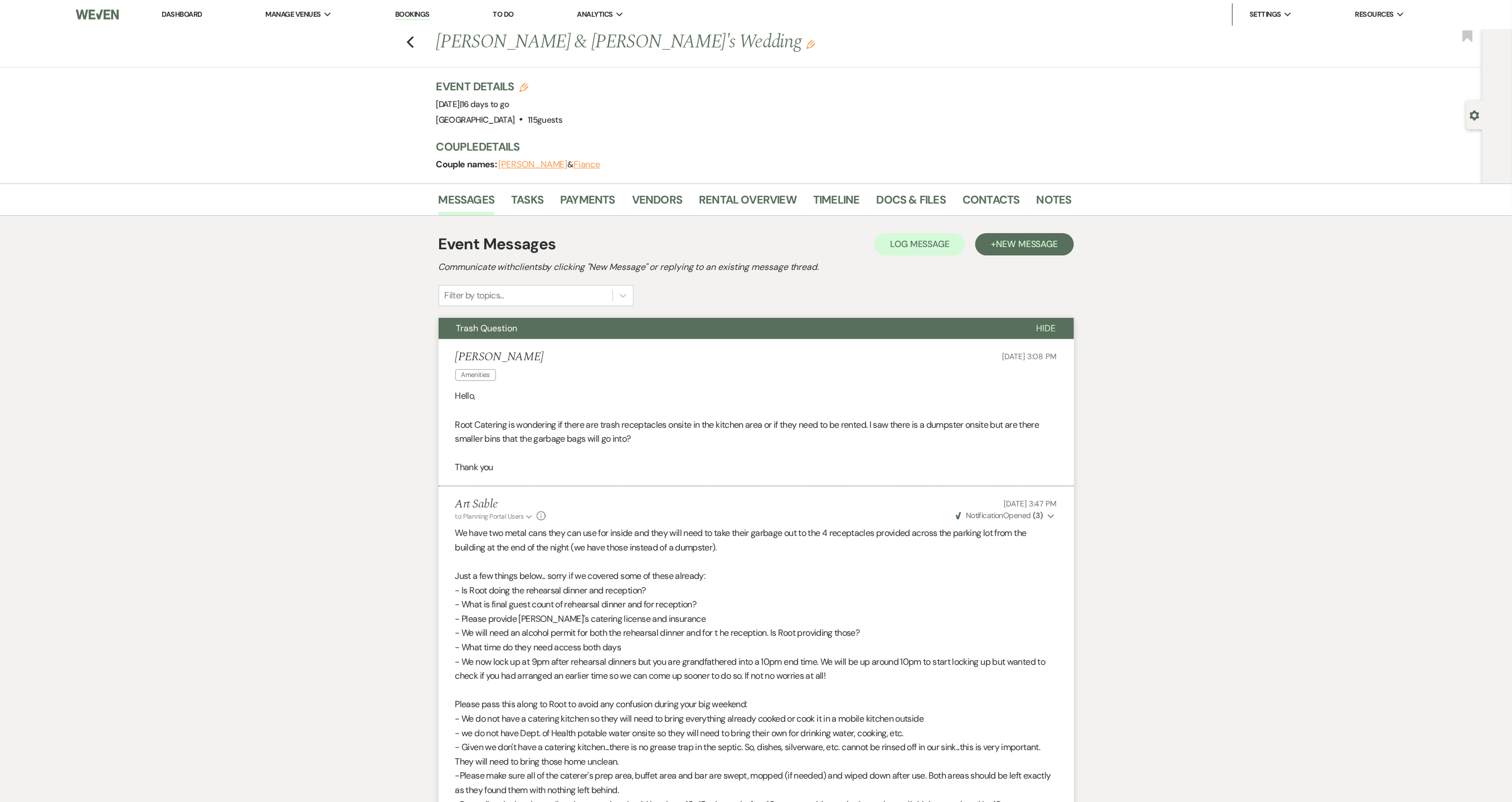
click at [181, 16] on link "Dashboard" at bounding box center [181, 14] width 40 height 10
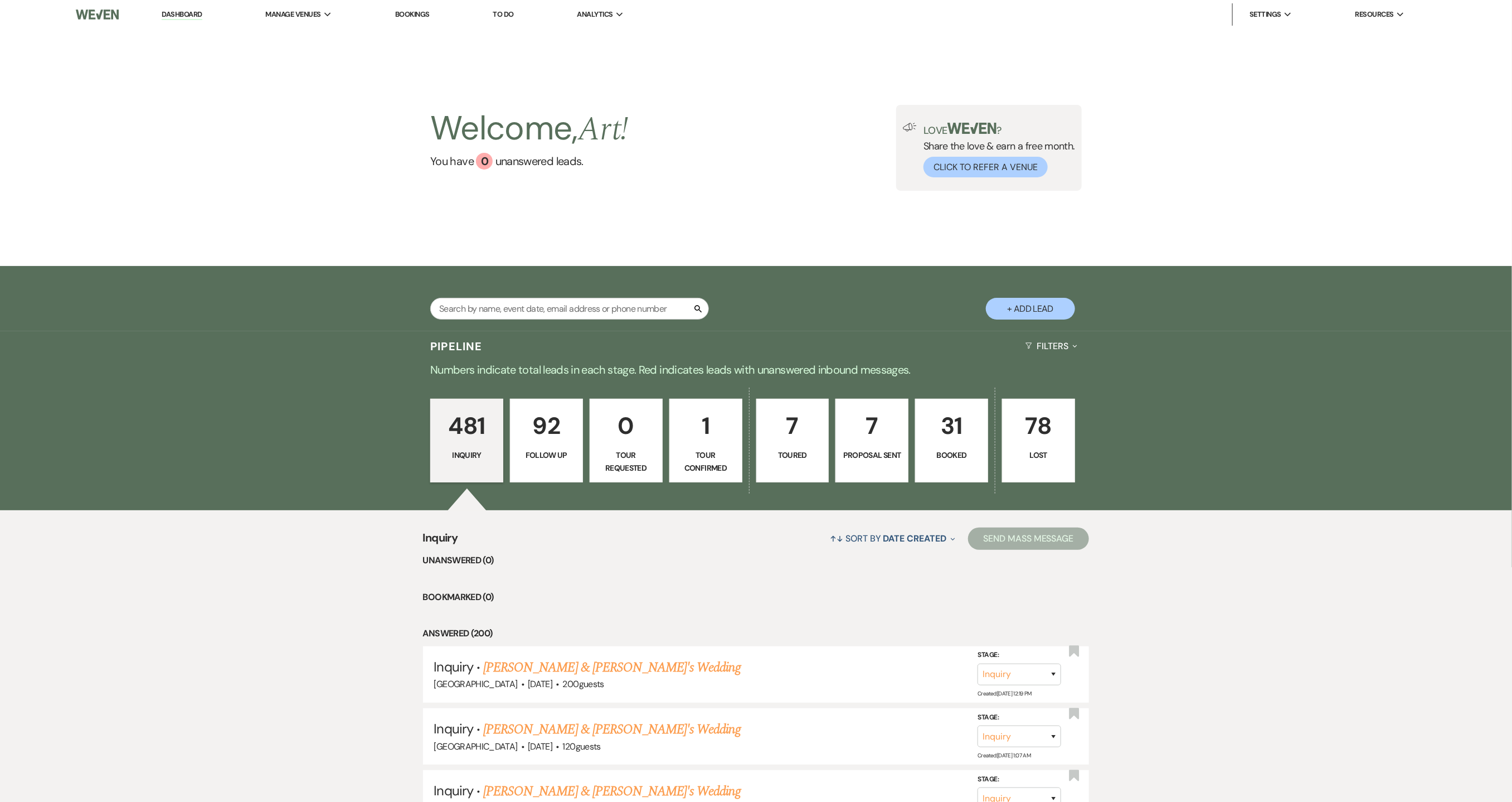
click at [170, 17] on link "Dashboard" at bounding box center [181, 15] width 40 height 11
